Goal: Information Seeking & Learning: Learn about a topic

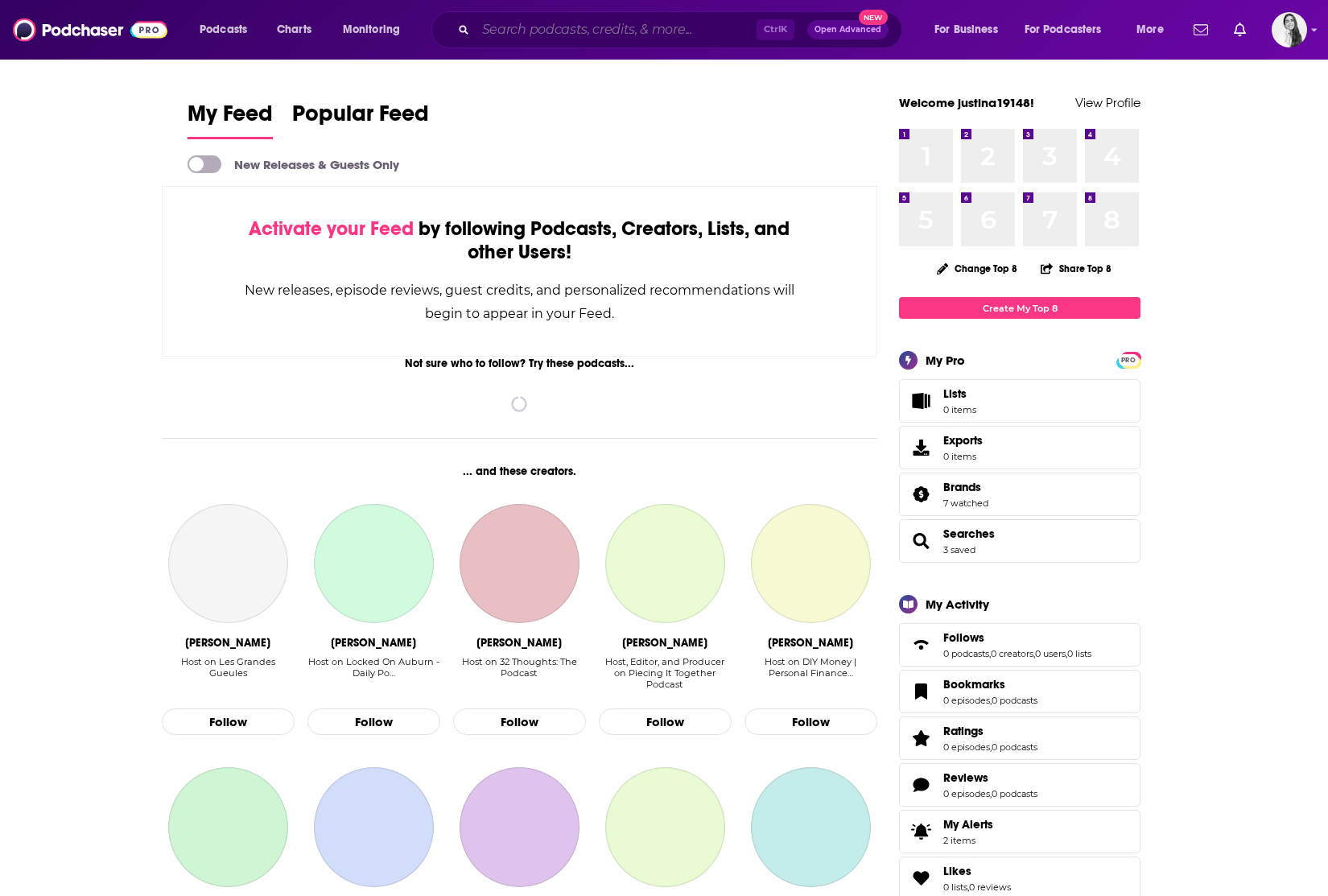
click at [524, 27] on input "Search podcasts, credits, & more..." at bounding box center [615, 30] width 281 height 26
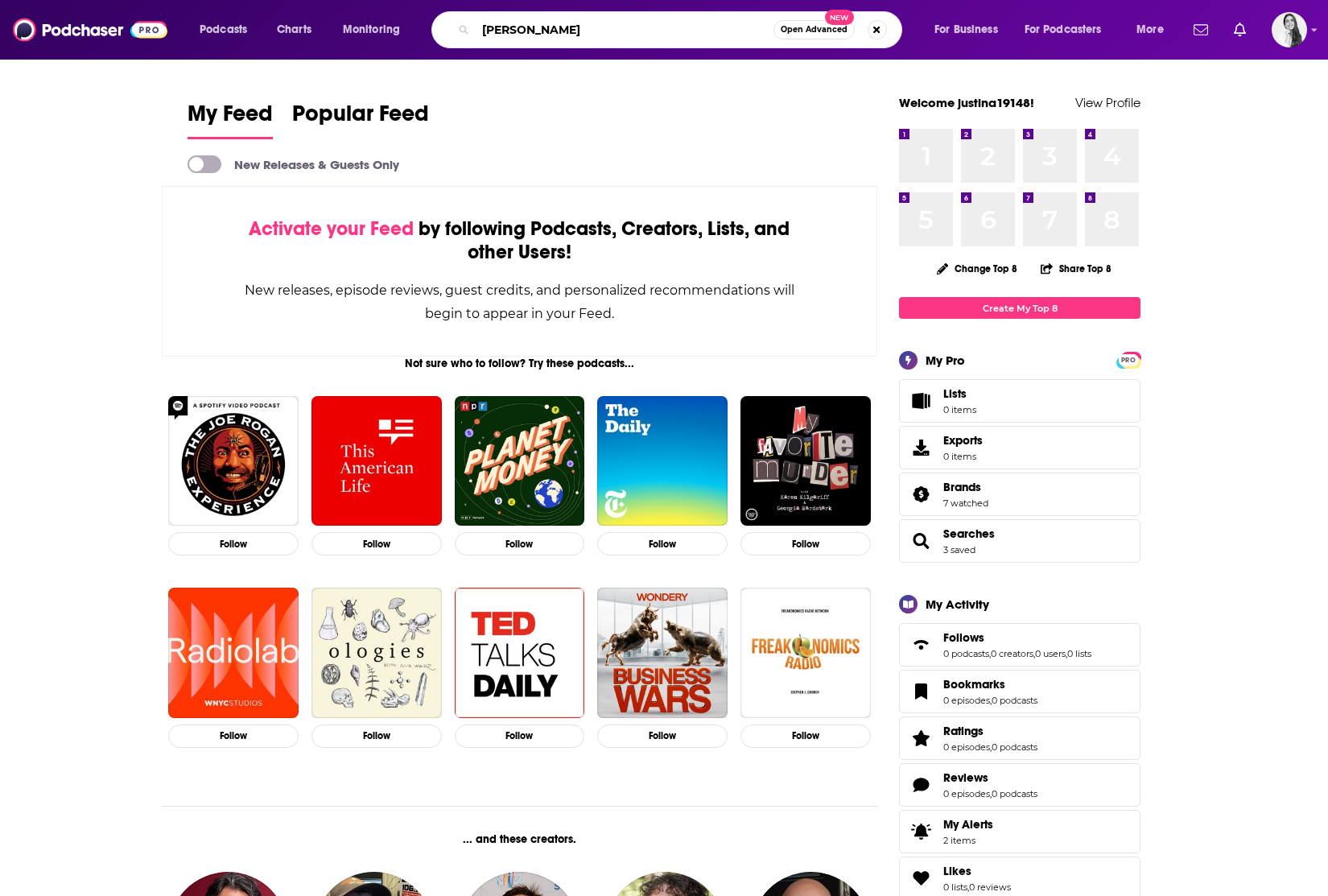
type input "[PERSON_NAME]"
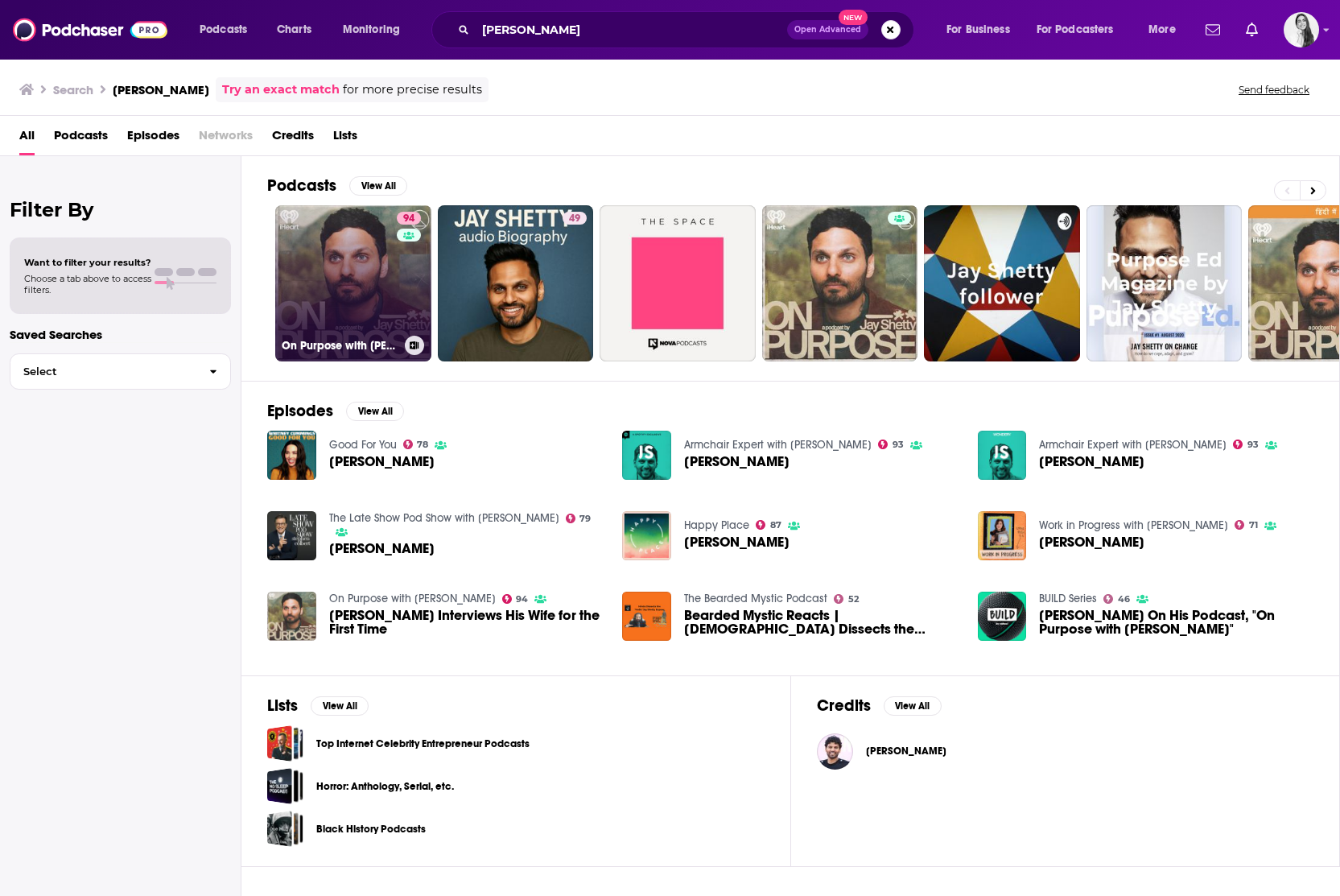
click at [360, 264] on link "94 On Purpose with [PERSON_NAME]" at bounding box center [353, 283] width 156 height 156
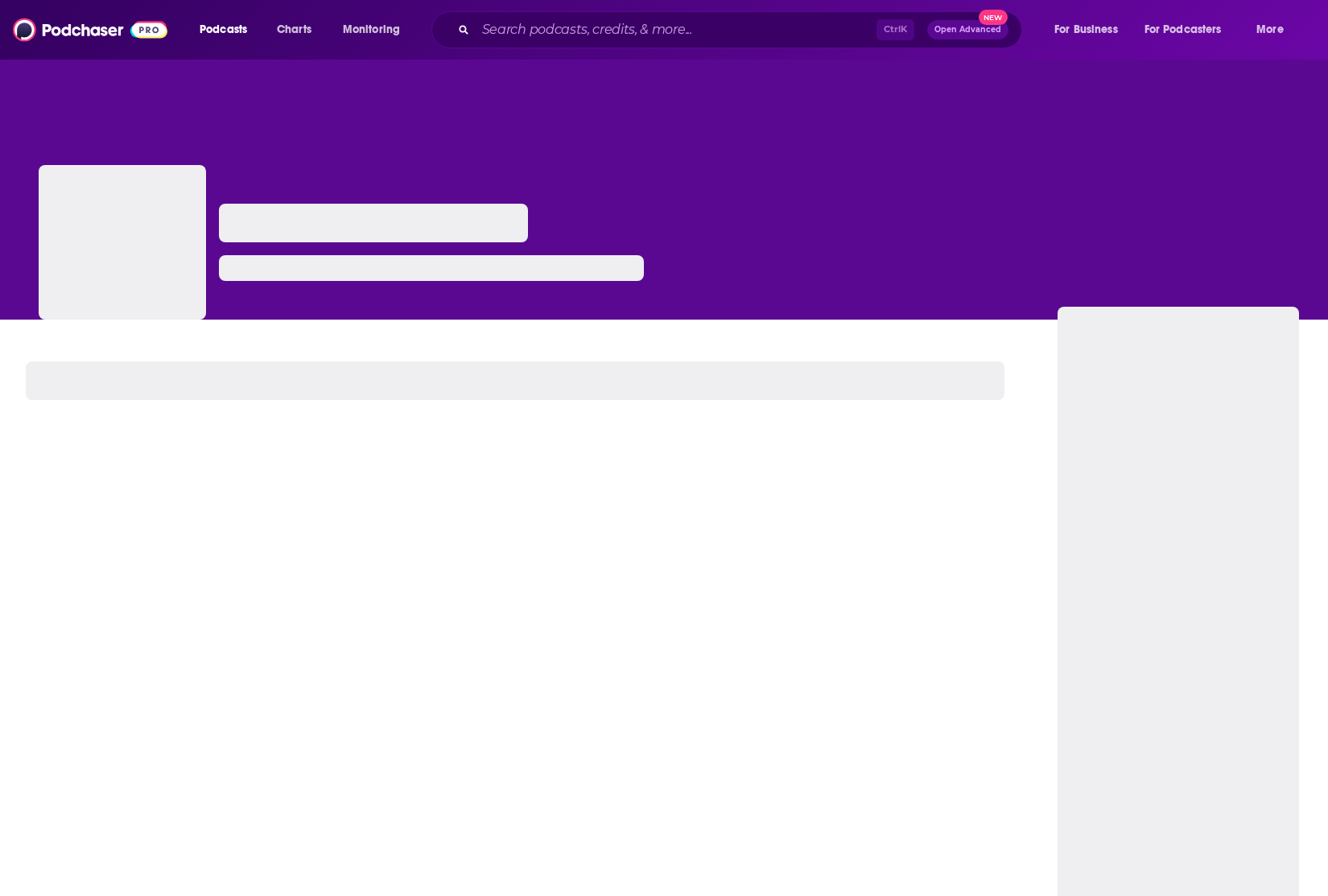
click at [360, 264] on div at bounding box center [430, 267] width 424 height 26
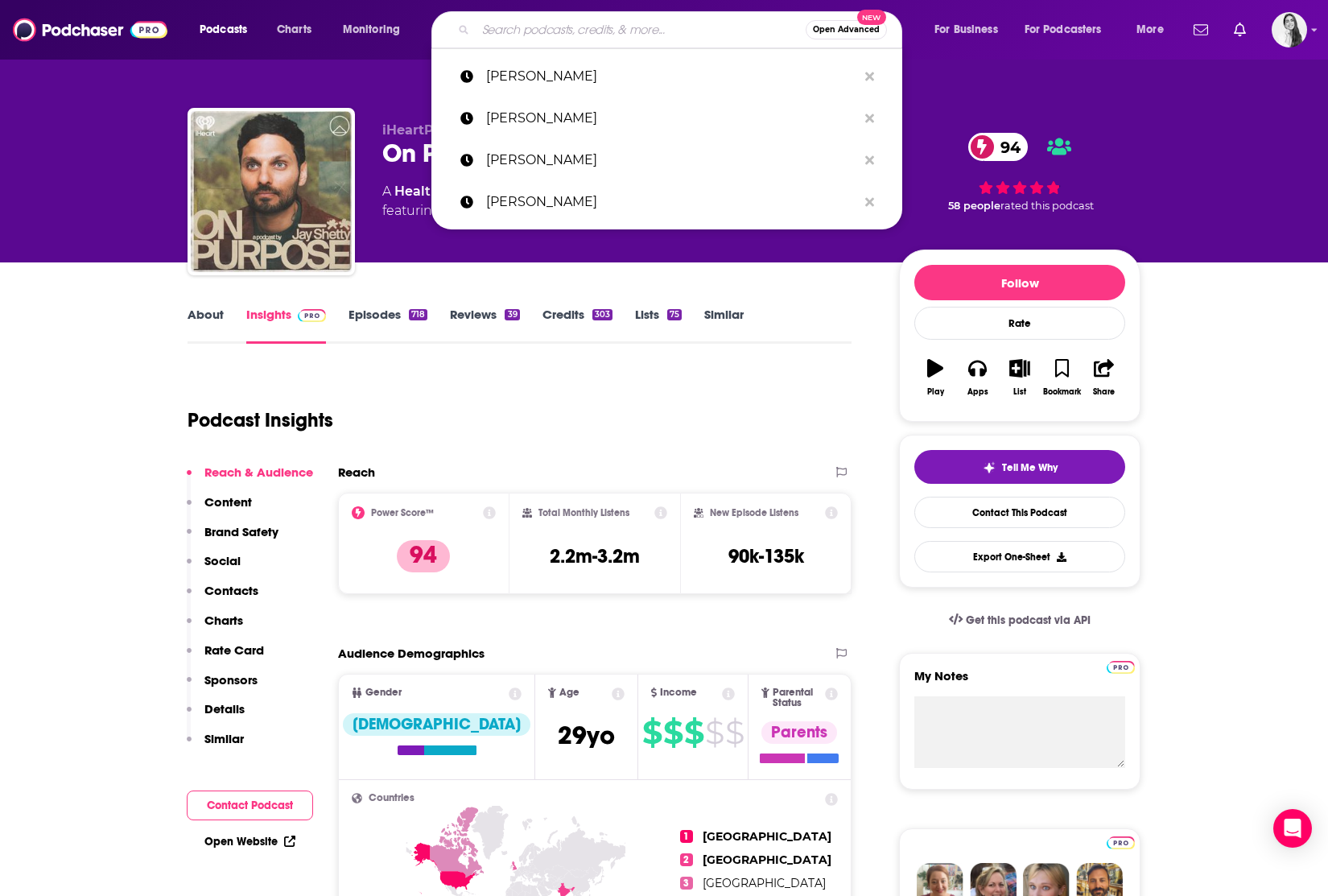
click at [549, 31] on input "Search podcasts, credits, & more..." at bounding box center [640, 30] width 330 height 26
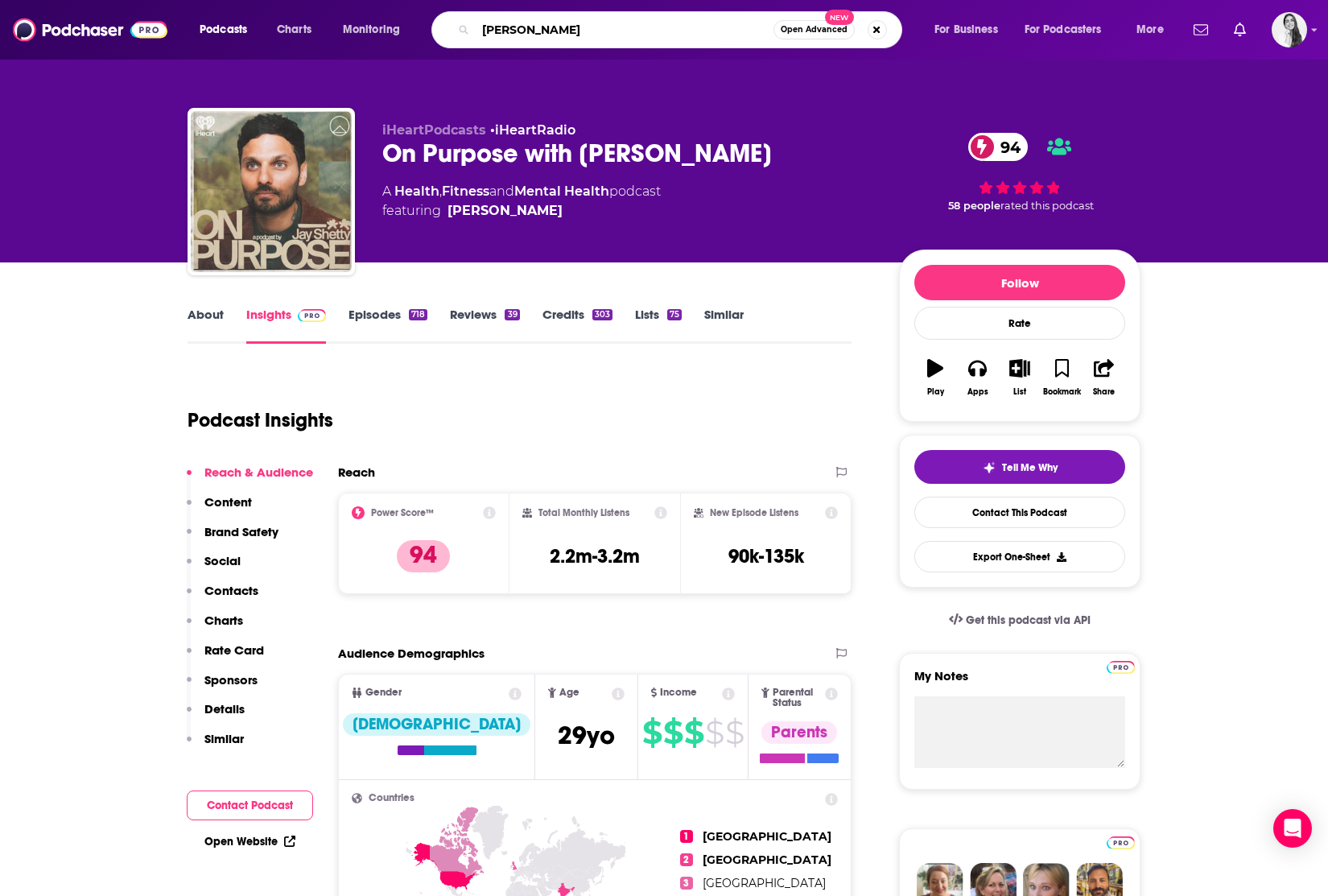
type input "[PERSON_NAME]"
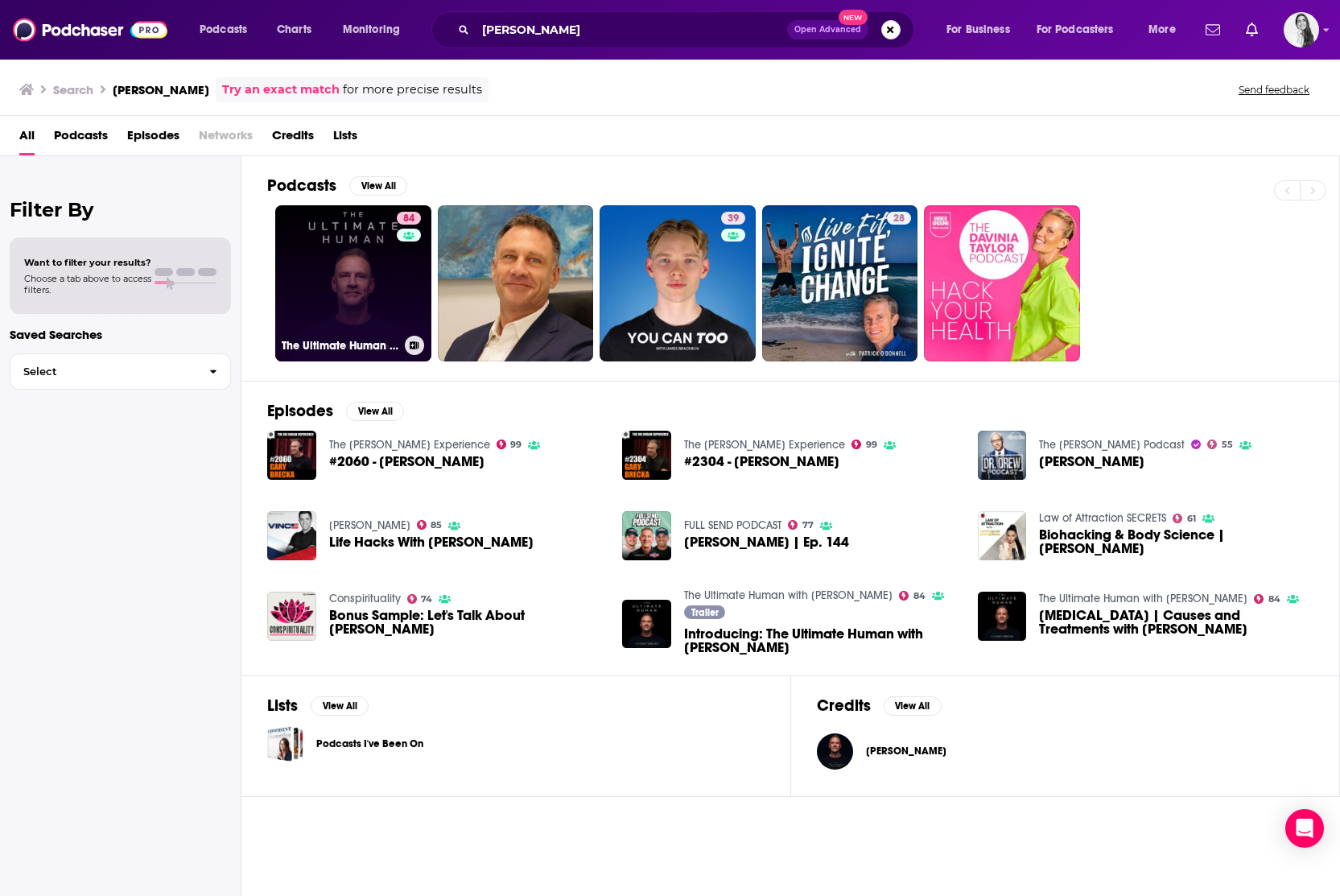
click at [334, 285] on link "84 The Ultimate Human with [PERSON_NAME]" at bounding box center [353, 283] width 156 height 156
